Goal: Navigation & Orientation: Go to known website

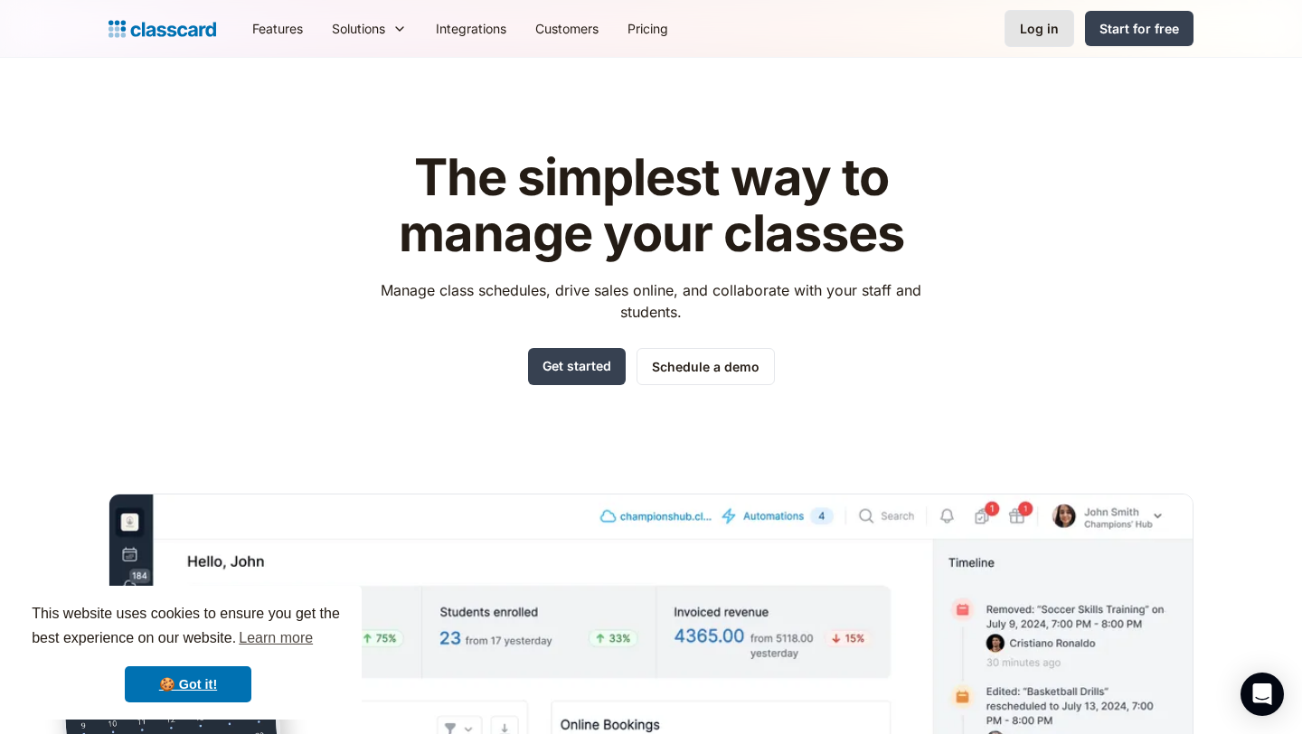
click at [1045, 43] on link "Log in" at bounding box center [1039, 28] width 70 height 37
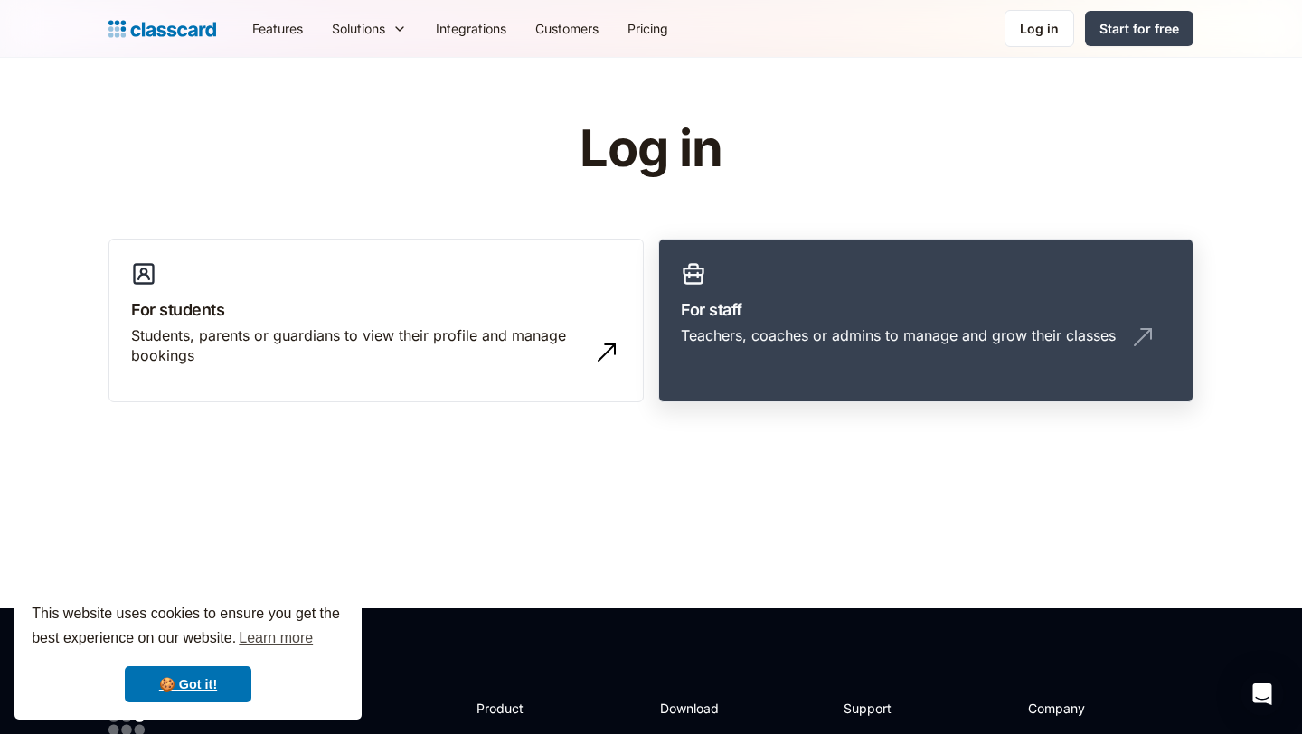
click at [801, 275] on link "For staff Teachers, coaches or admins to manage and grow their classes" at bounding box center [925, 321] width 535 height 165
